Goal: Find specific page/section: Find specific page/section

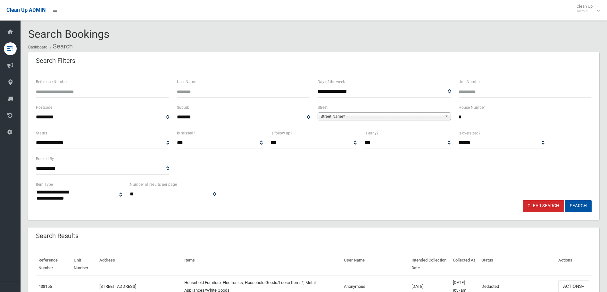
select select
type input "*"
click at [417, 118] on span "Street Name*" at bounding box center [381, 116] width 122 height 8
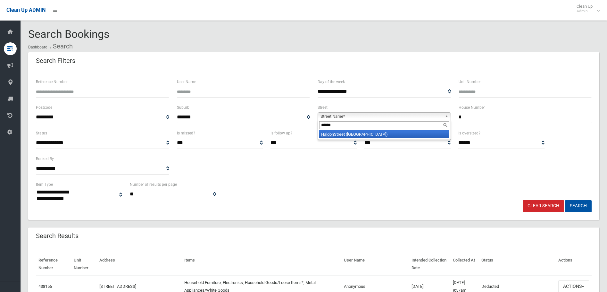
type input "******"
click at [396, 134] on li "Haldon Street (LAKEMBA 2195)" at bounding box center [384, 134] width 130 height 8
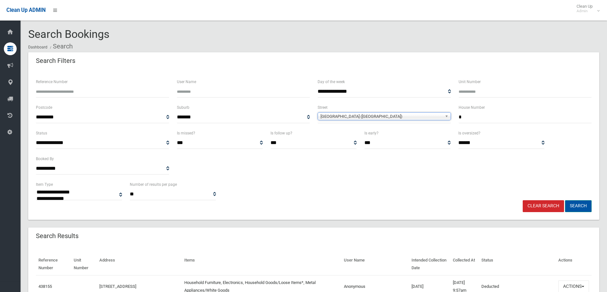
click at [587, 207] on button "Search" at bounding box center [578, 206] width 27 height 12
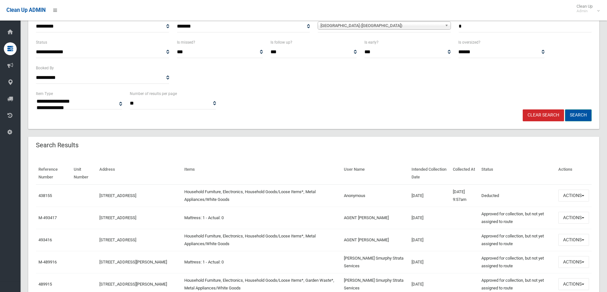
scroll to position [96, 0]
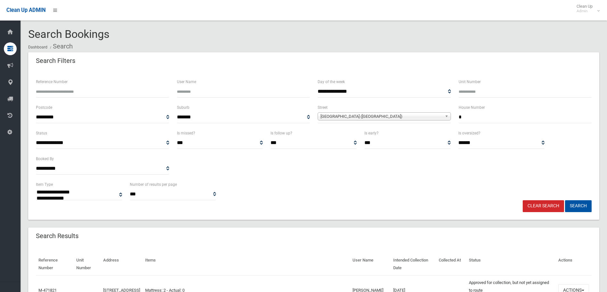
select select
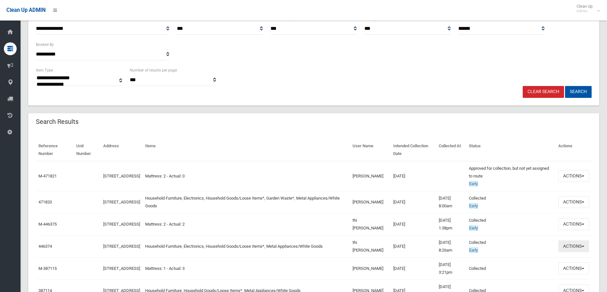
scroll to position [128, 0]
